Goal: Information Seeking & Learning: Check status

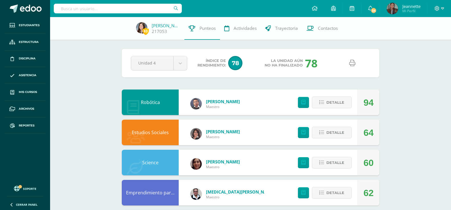
click at [146, 8] on input "text" at bounding box center [118, 9] width 128 height 10
type input "fátima Gil"
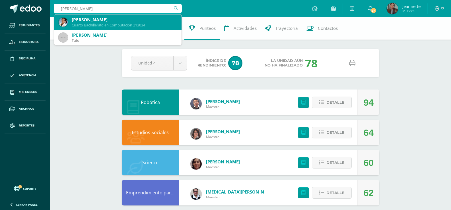
click at [141, 23] on div "Cuarto Bachillerato en Computación 213034" at bounding box center [124, 25] width 105 height 5
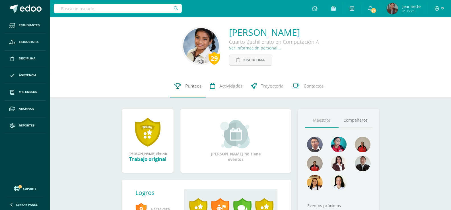
click at [192, 84] on span "Punteos" at bounding box center [193, 86] width 16 height 6
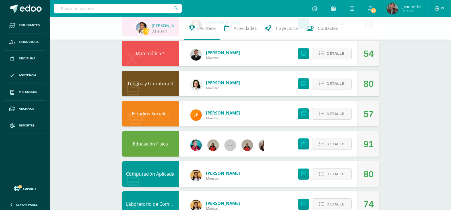
scroll to position [84, 0]
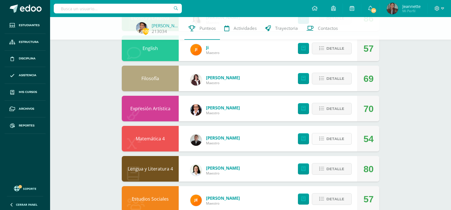
click at [330, 140] on span "Detalle" at bounding box center [335, 139] width 18 height 11
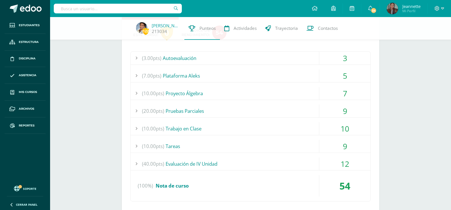
scroll to position [226, 0]
